Goal: Information Seeking & Learning: Stay updated

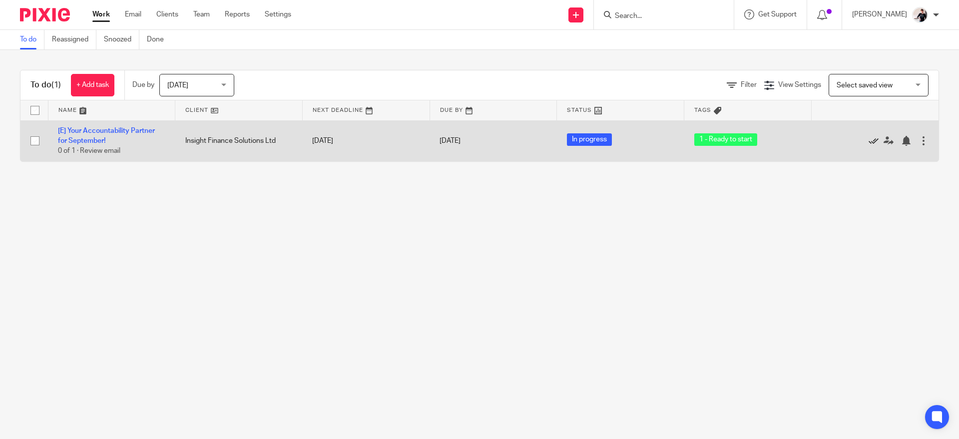
click at [868, 141] on icon at bounding box center [873, 141] width 10 height 10
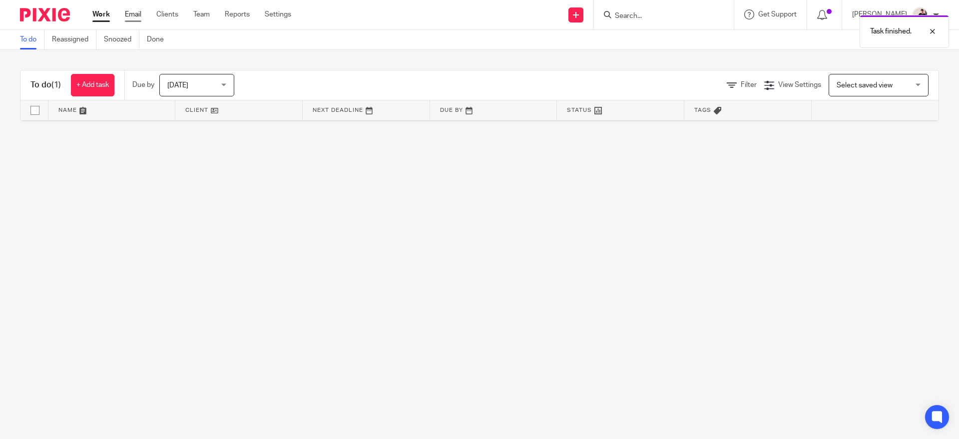
click at [139, 13] on link "Email" at bounding box center [133, 14] width 16 height 10
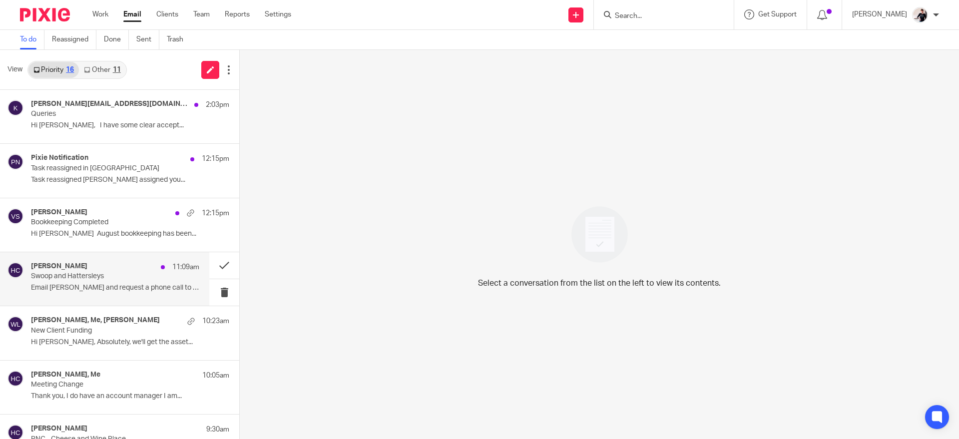
click at [126, 275] on p "Swoop and Hattersleys" at bounding box center [98, 276] width 135 height 8
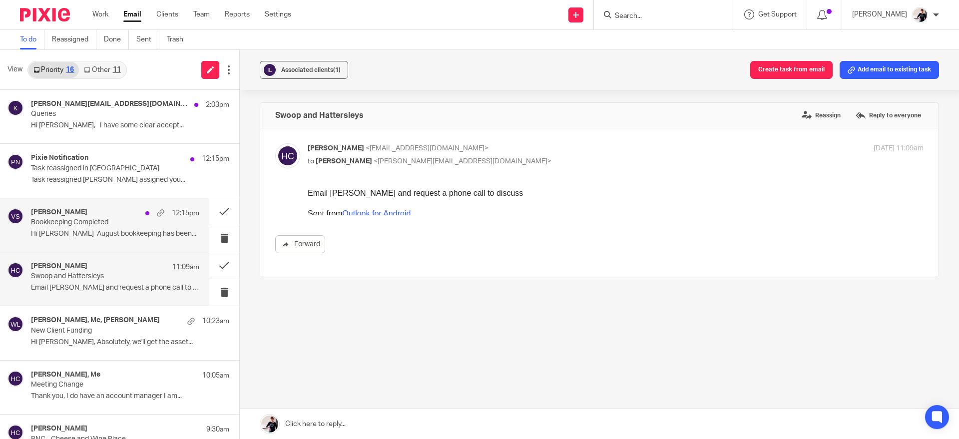
click at [140, 208] on div "12:15pm" at bounding box center [169, 213] width 59 height 10
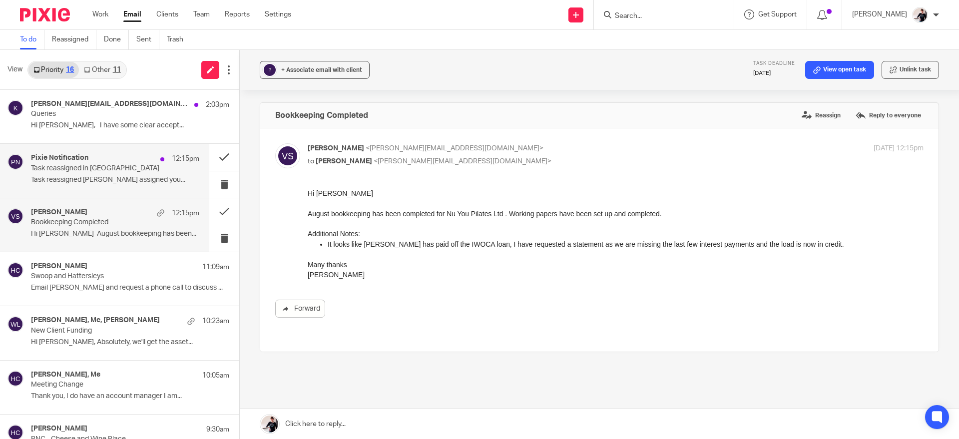
click at [133, 170] on p "Task reassigned in Pixie" at bounding box center [98, 168] width 135 height 8
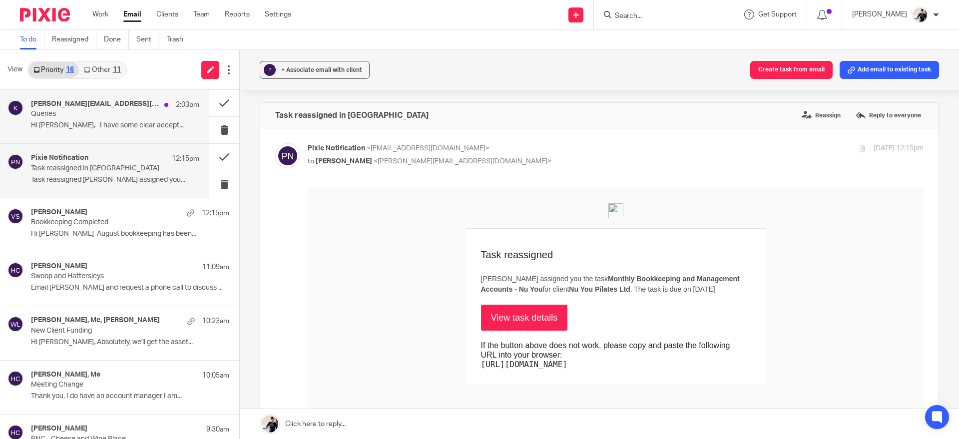
click at [139, 118] on div "katie@hattersleywines.com 2:03pm Queries Hi Helen, I have some clear accept..." at bounding box center [115, 116] width 168 height 33
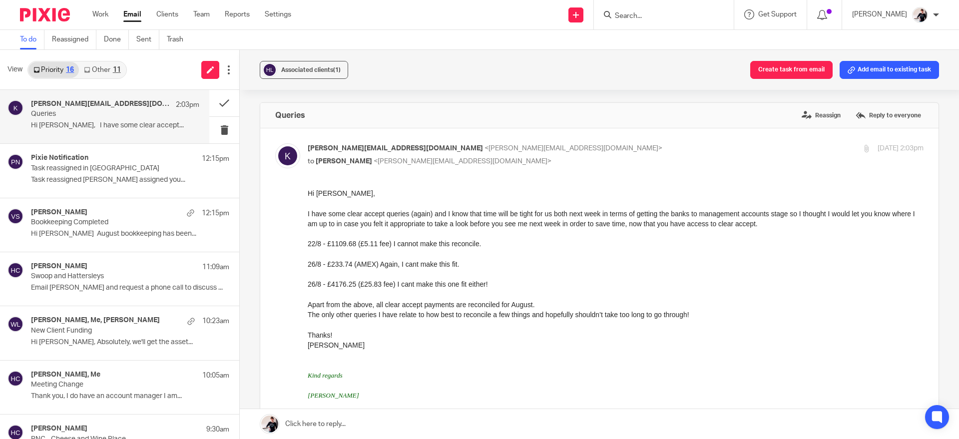
click at [114, 69] on div "11" at bounding box center [117, 69] width 8 height 7
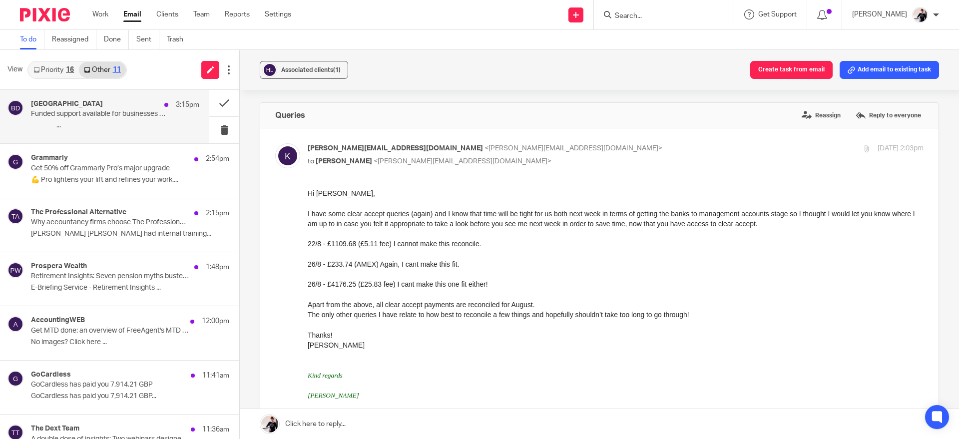
click at [124, 110] on p "Funded support available for businesses in Derbyshire Dales and High Peak" at bounding box center [98, 114] width 135 height 8
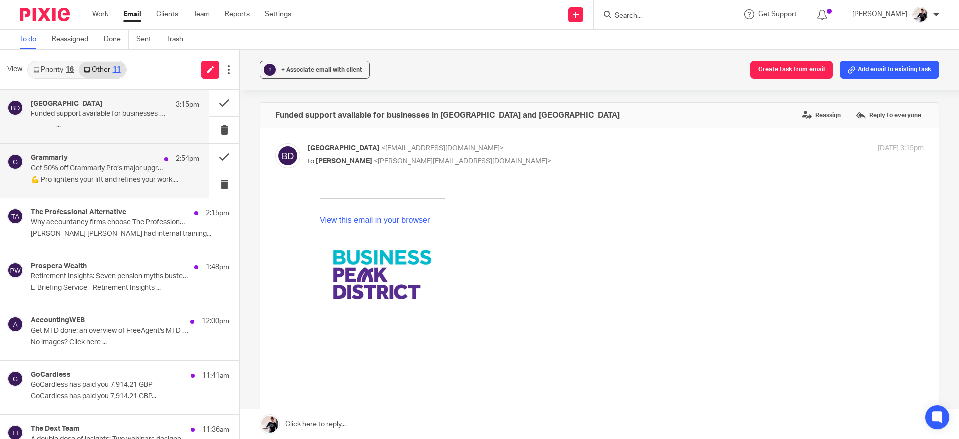
click at [135, 178] on p "💪 Pro lightens your lift and refines your work...." at bounding box center [115, 180] width 168 height 8
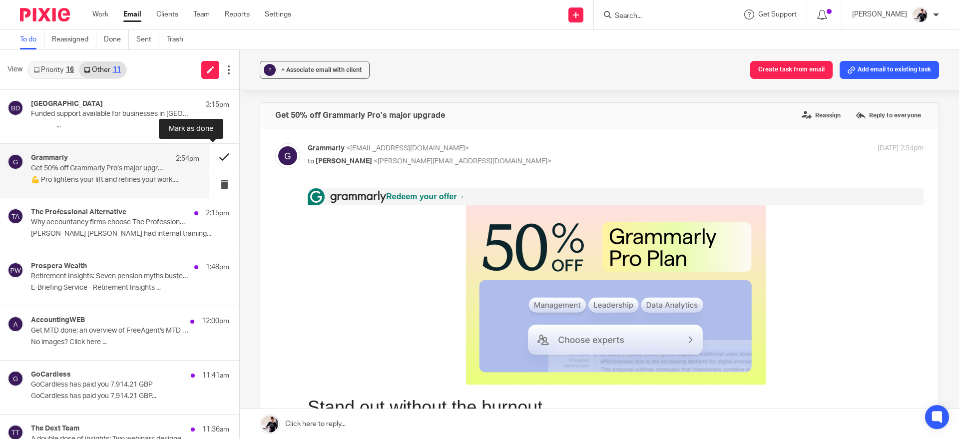
click at [213, 163] on button at bounding box center [224, 157] width 30 height 26
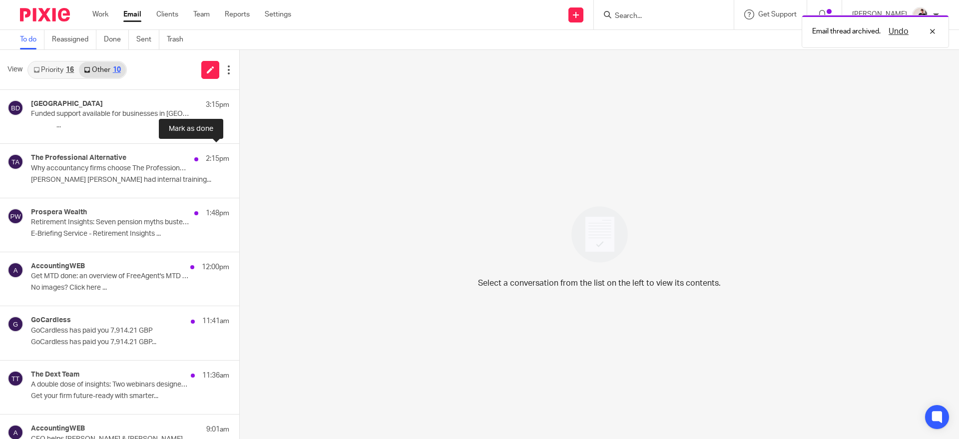
click at [239, 163] on button at bounding box center [243, 157] width 8 height 26
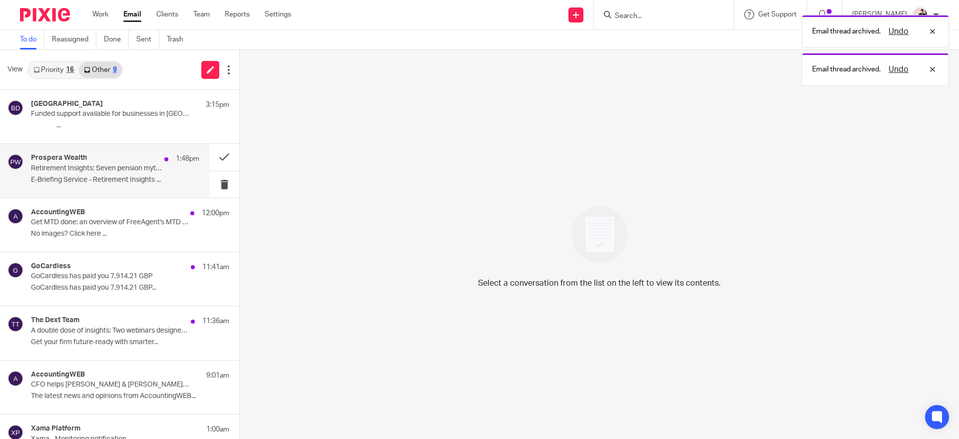
click at [159, 162] on div "1:48pm" at bounding box center [179, 159] width 40 height 10
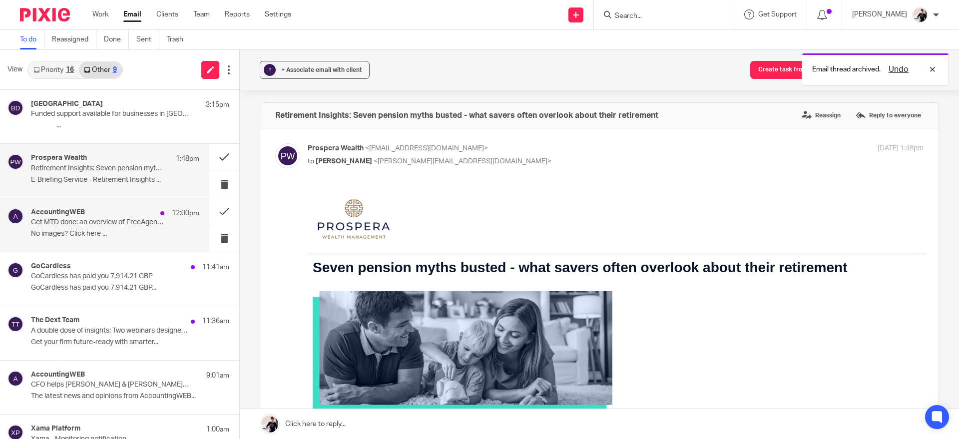
click at [142, 227] on div "AccountingWEB 12:00pm Get MTD done: an overview of FreeAgent's MTD solution No …" at bounding box center [115, 224] width 168 height 33
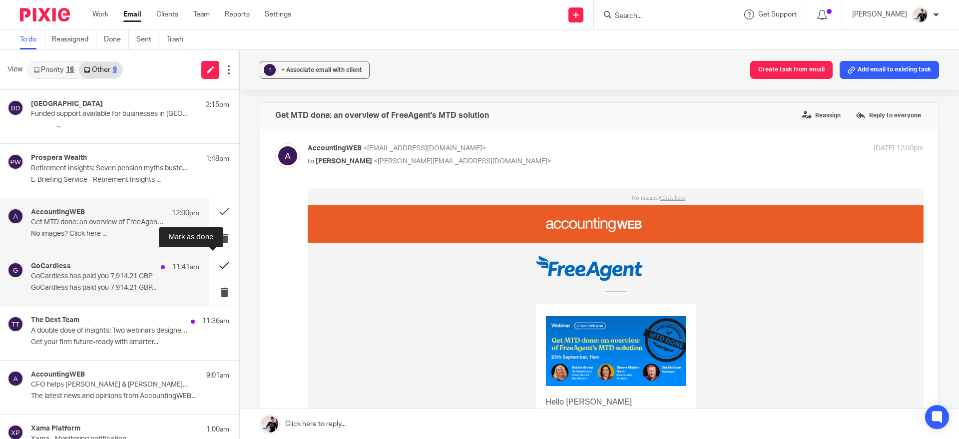
click at [210, 268] on button at bounding box center [224, 265] width 30 height 26
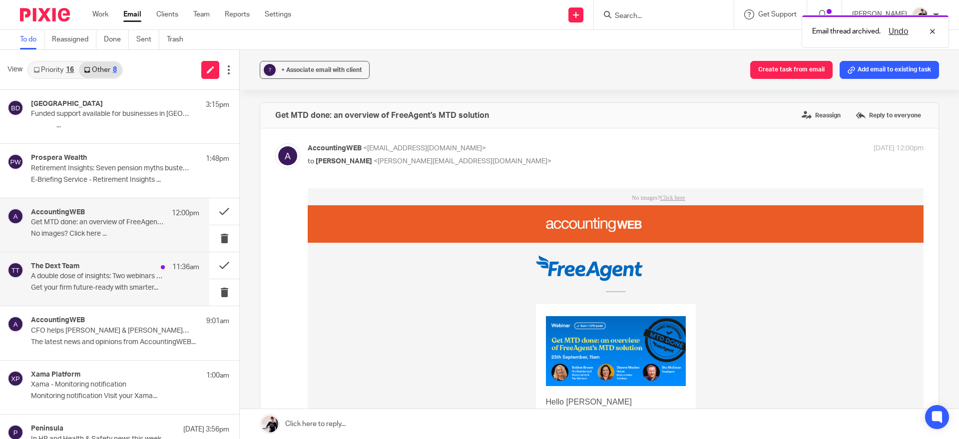
click at [136, 276] on p "A double dose of insights: Two webinars designed for accountants" at bounding box center [98, 276] width 135 height 8
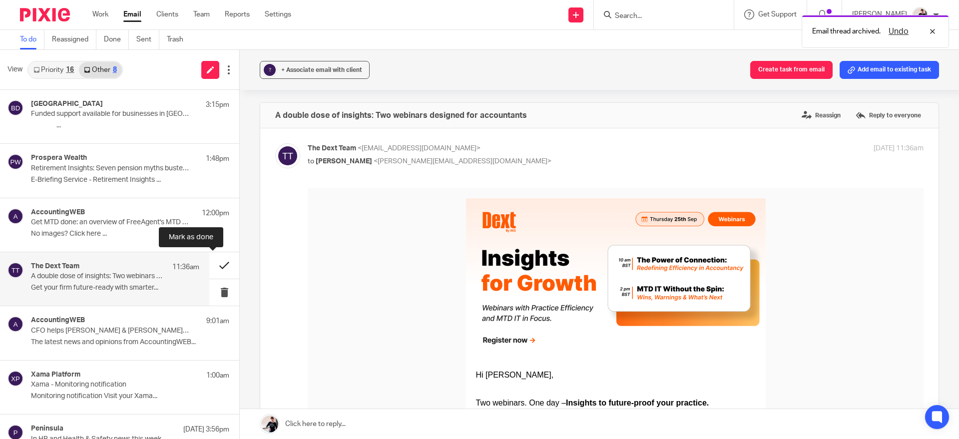
click at [209, 266] on button at bounding box center [224, 265] width 30 height 26
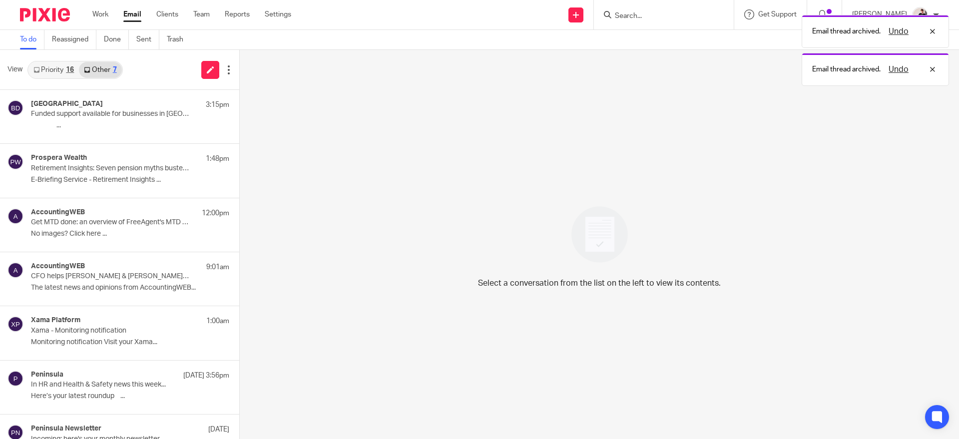
click at [64, 70] on link "Priority 16" at bounding box center [53, 70] width 50 height 16
